Goal: Find specific page/section: Find specific page/section

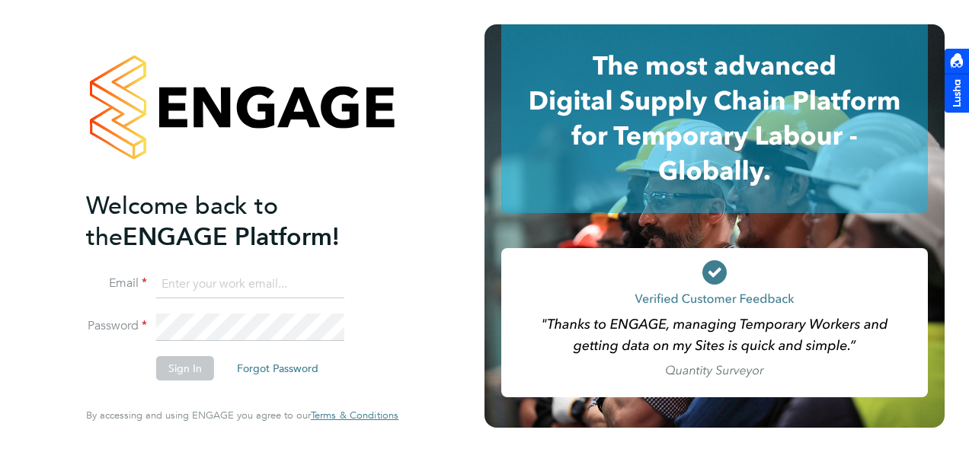
click at [300, 295] on input at bounding box center [250, 284] width 188 height 27
type input "kyle.johnson@prsjobs.com"
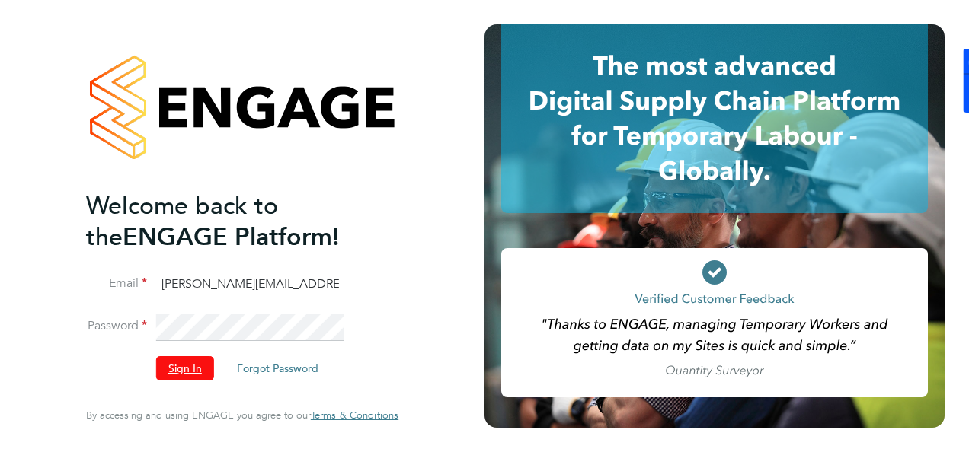
click at [210, 367] on button "Sign In" at bounding box center [185, 368] width 58 height 24
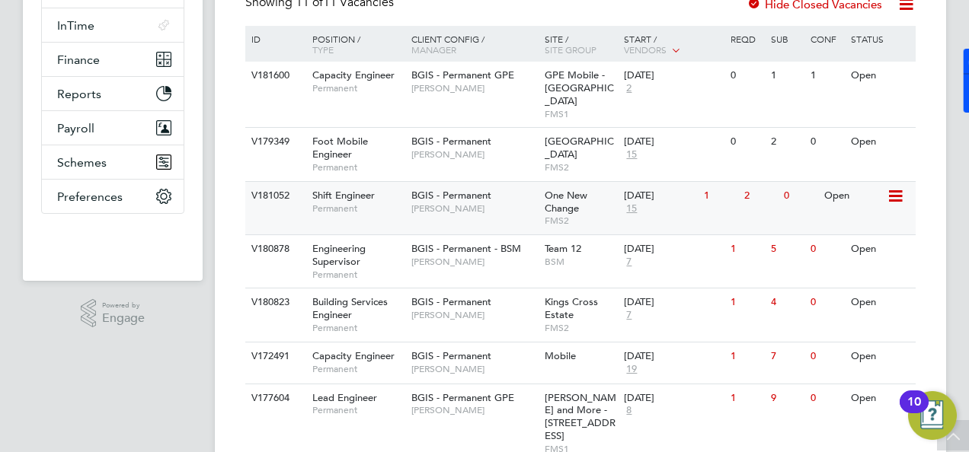
scroll to position [381, 0]
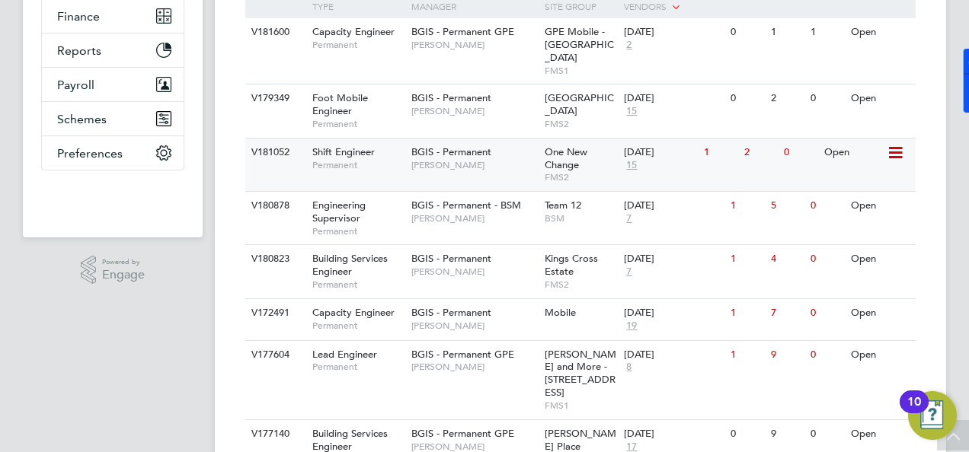
click at [350, 145] on span "Shift Engineer" at bounding box center [343, 151] width 62 height 13
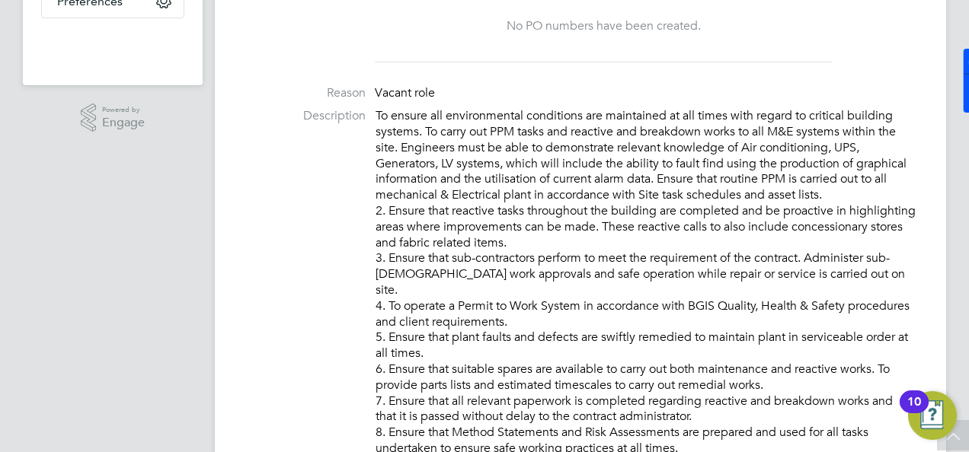
scroll to position [5, 0]
